Goal: Check status: Check status

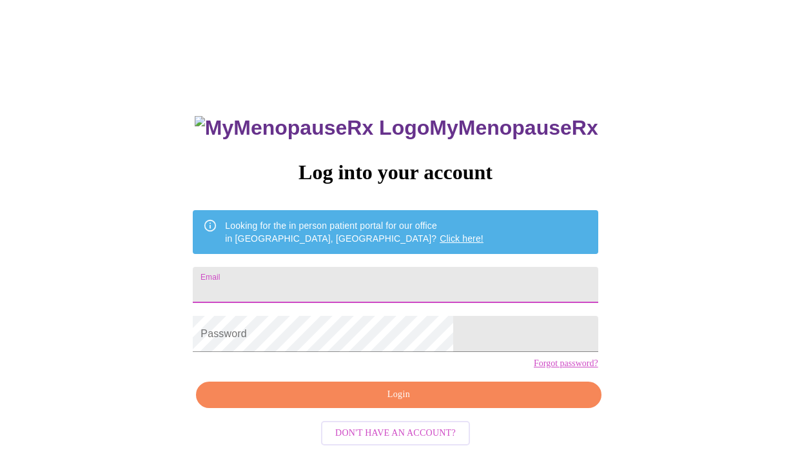
scroll to position [4, 0]
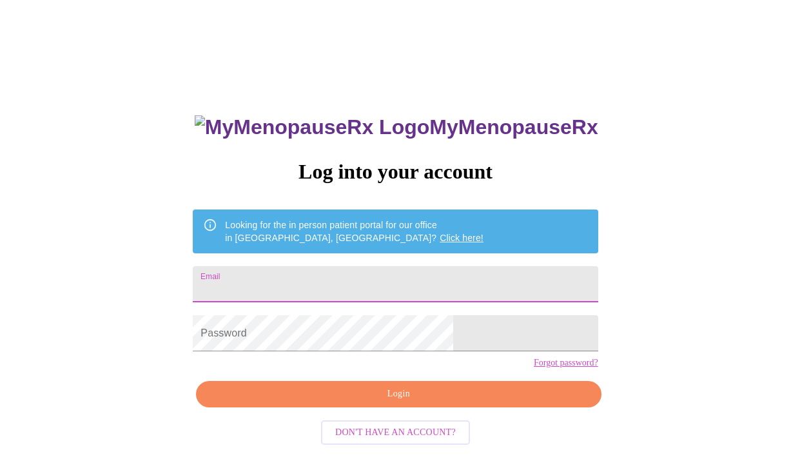
type input "[EMAIL_ADDRESS][DOMAIN_NAME]"
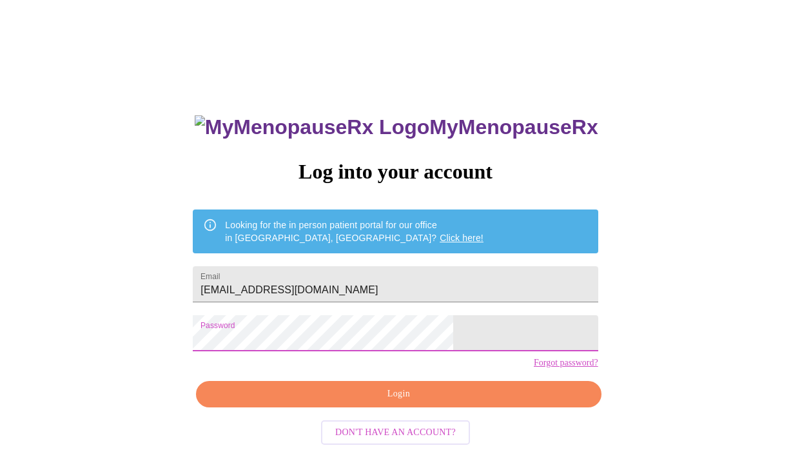
click at [370, 402] on span "Login" at bounding box center [398, 394] width 375 height 16
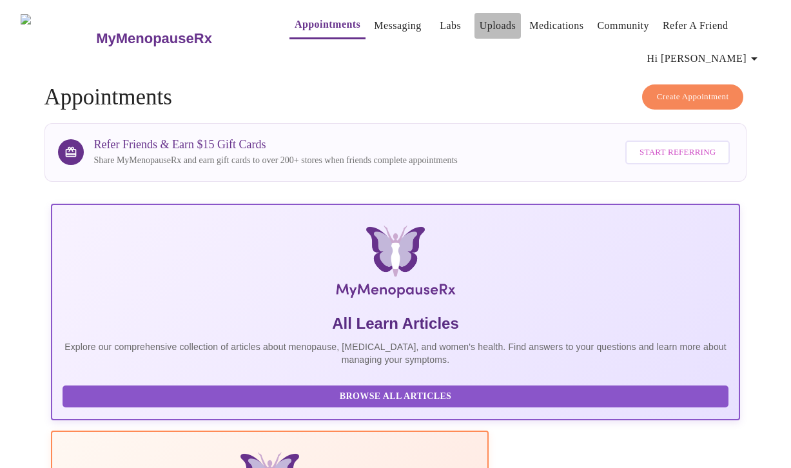
click at [479, 21] on link "Uploads" at bounding box center [497, 26] width 37 height 18
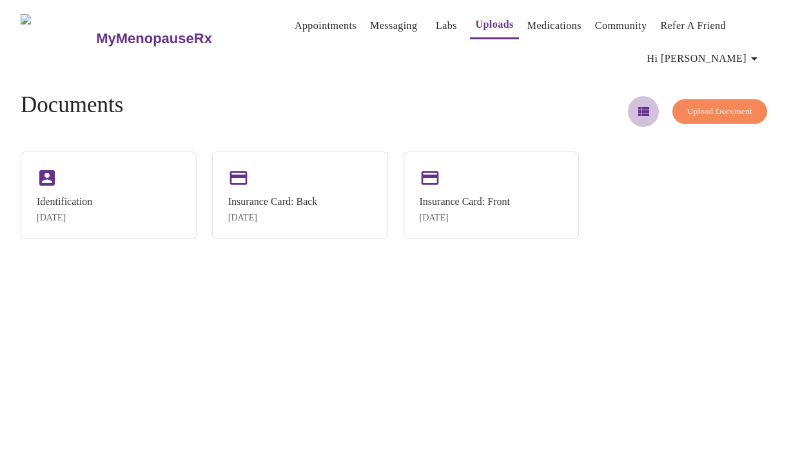
click at [640, 107] on icon "button" at bounding box center [643, 111] width 11 height 9
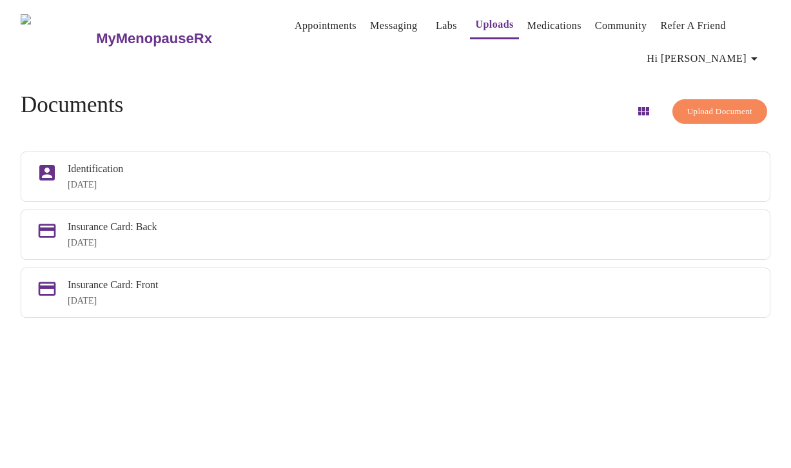
click at [581, 53] on span "Appointments Messaging Labs Uploads Medications Community Refer a Friend Hi Jes…" at bounding box center [517, 38] width 507 height 66
click at [436, 24] on link "Labs" at bounding box center [446, 26] width 21 height 18
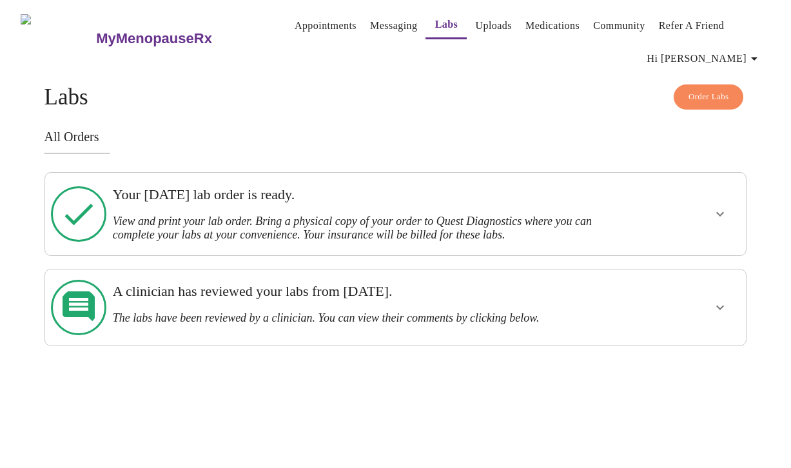
click at [409, 200] on h3 "Your Thursday, September 18th lab order is ready." at bounding box center [362, 194] width 498 height 17
click at [502, 244] on div "Your Thursday, September 18th lab order is ready. View and print your lab order…" at bounding box center [395, 214] width 702 height 84
click at [724, 212] on icon "show more" at bounding box center [720, 214] width 8 height 5
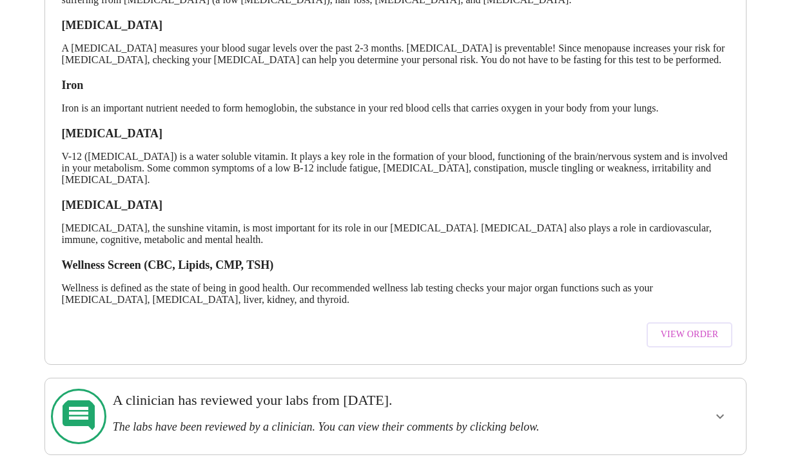
scroll to position [307, 0]
click at [670, 337] on span "View Order" at bounding box center [690, 335] width 58 height 16
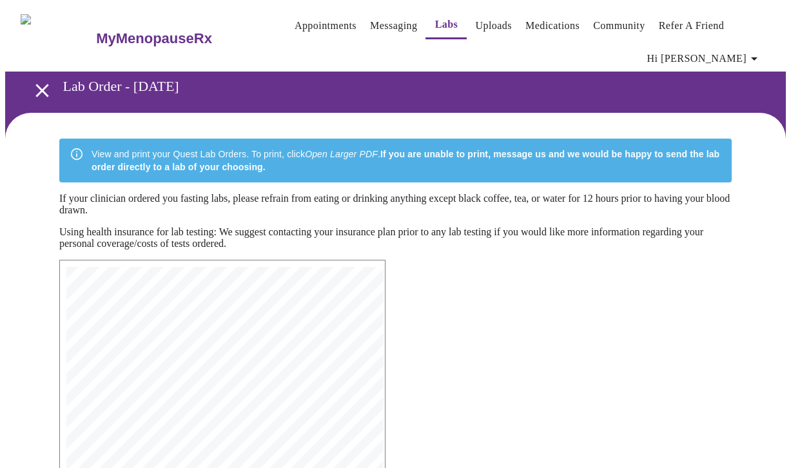
click at [370, 18] on link "Messaging" at bounding box center [393, 26] width 47 height 18
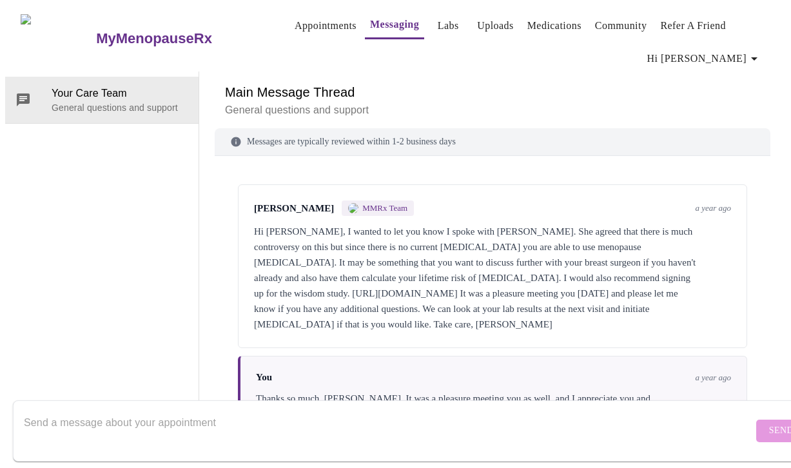
click at [757, 57] on icon "button" at bounding box center [754, 58] width 6 height 3
click at [479, 20] on div at bounding box center [395, 234] width 791 height 468
click at [479, 20] on link "Uploads" at bounding box center [495, 26] width 37 height 18
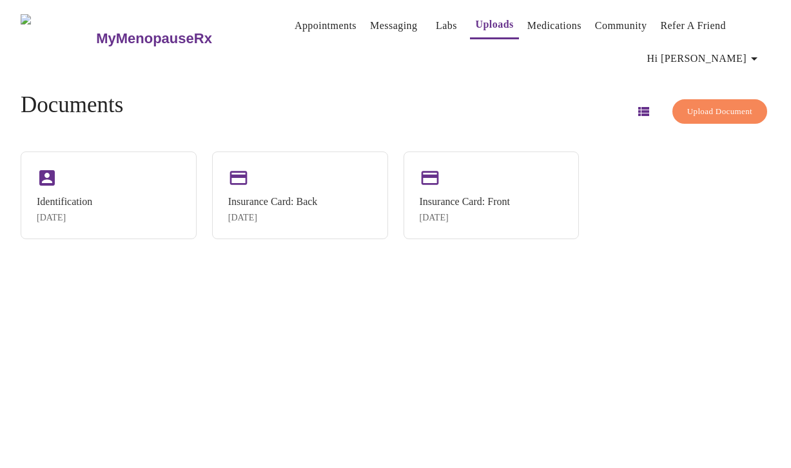
click at [370, 21] on link "Messaging" at bounding box center [393, 26] width 47 height 18
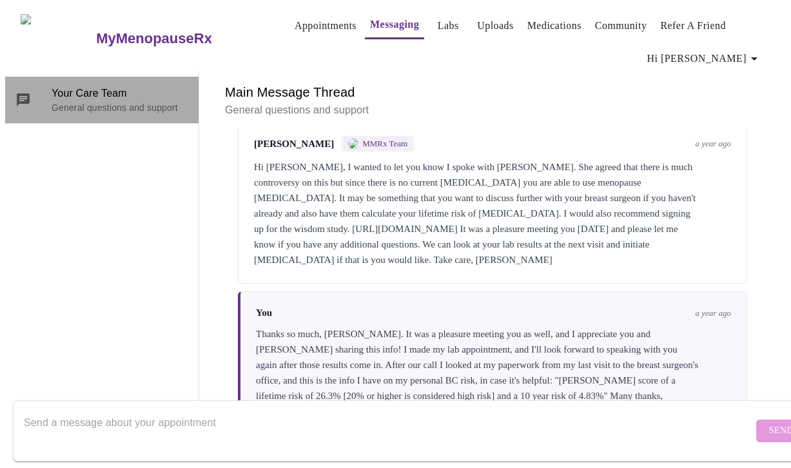
click at [117, 101] on p "General questions and support" at bounding box center [120, 107] width 137 height 13
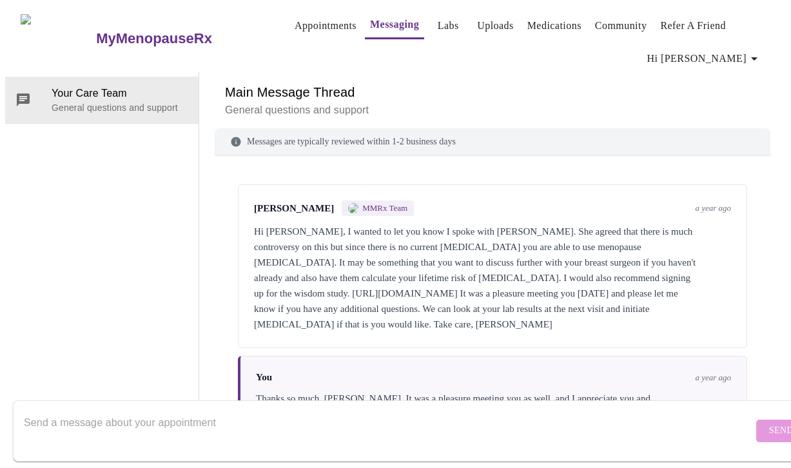
click at [296, 24] on link "Appointments" at bounding box center [326, 26] width 62 height 18
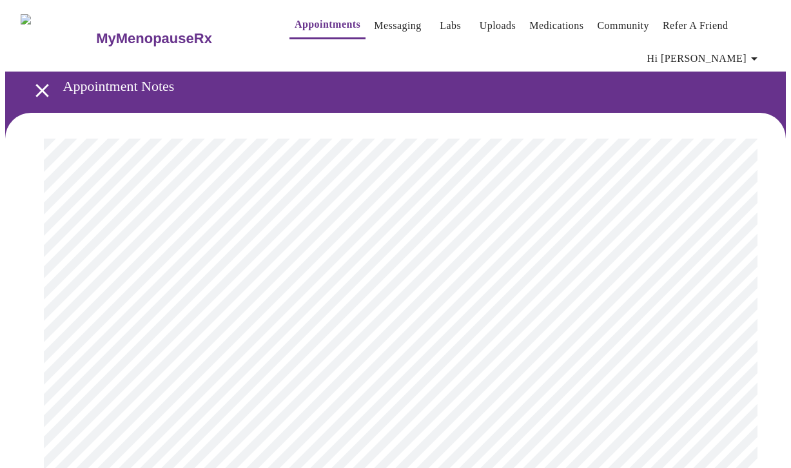
click at [759, 51] on icon "button" at bounding box center [753, 58] width 15 height 15
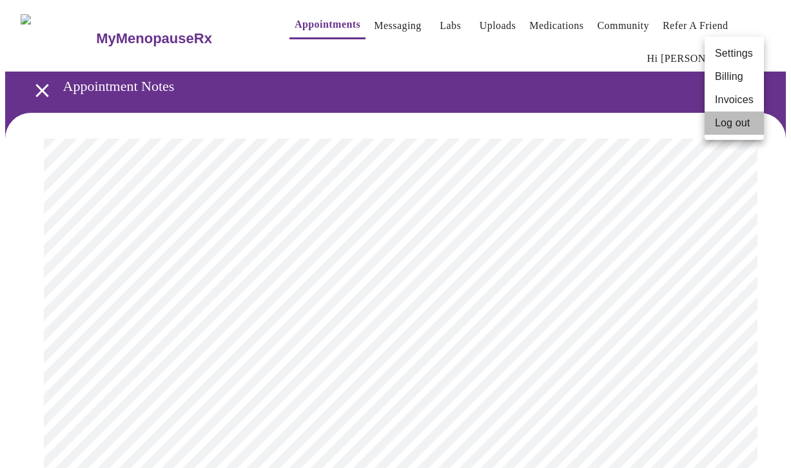
click at [728, 124] on li "Log out" at bounding box center [733, 122] width 59 height 23
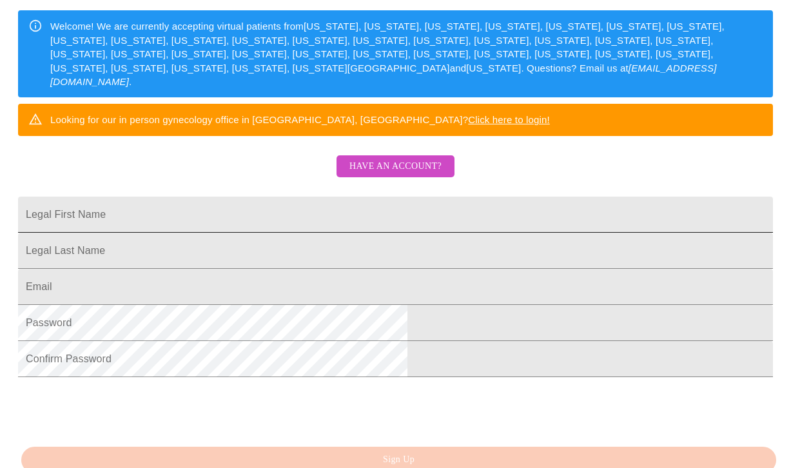
scroll to position [205, 0]
